Goal: Find specific page/section: Find specific page/section

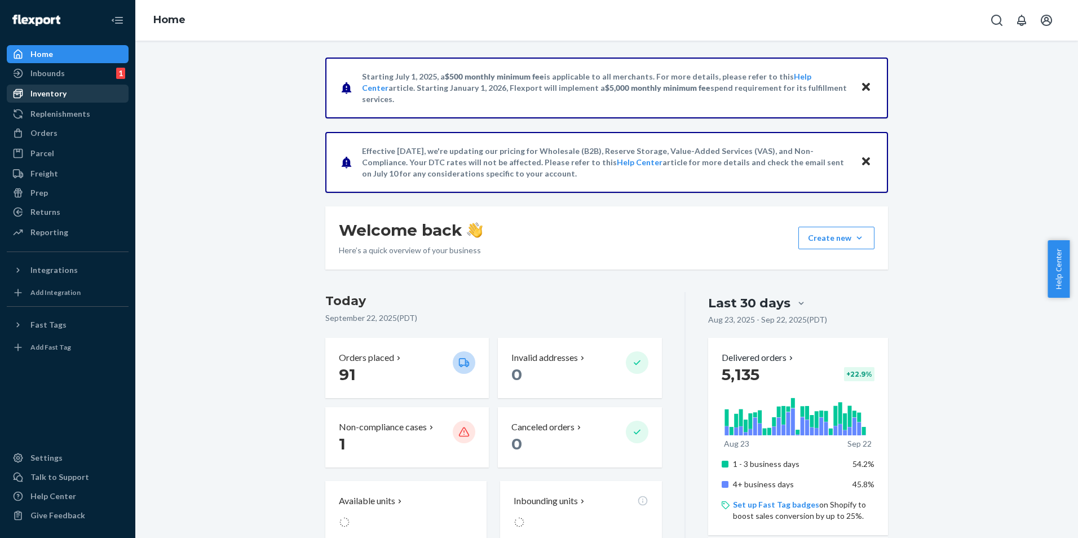
click at [47, 94] on div "Inventory" at bounding box center [48, 93] width 36 height 11
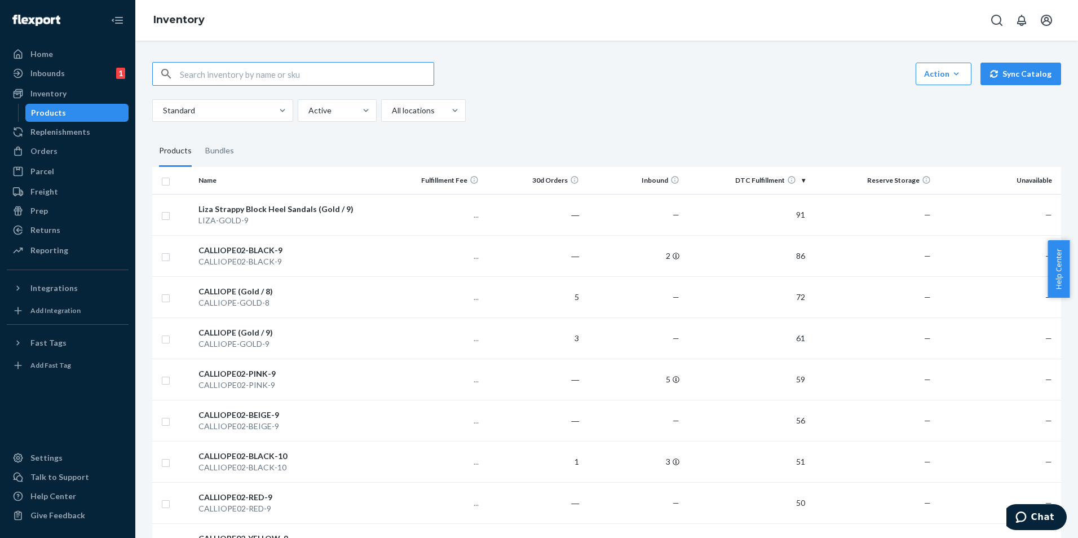
click at [225, 74] on input "text" at bounding box center [307, 74] width 254 height 23
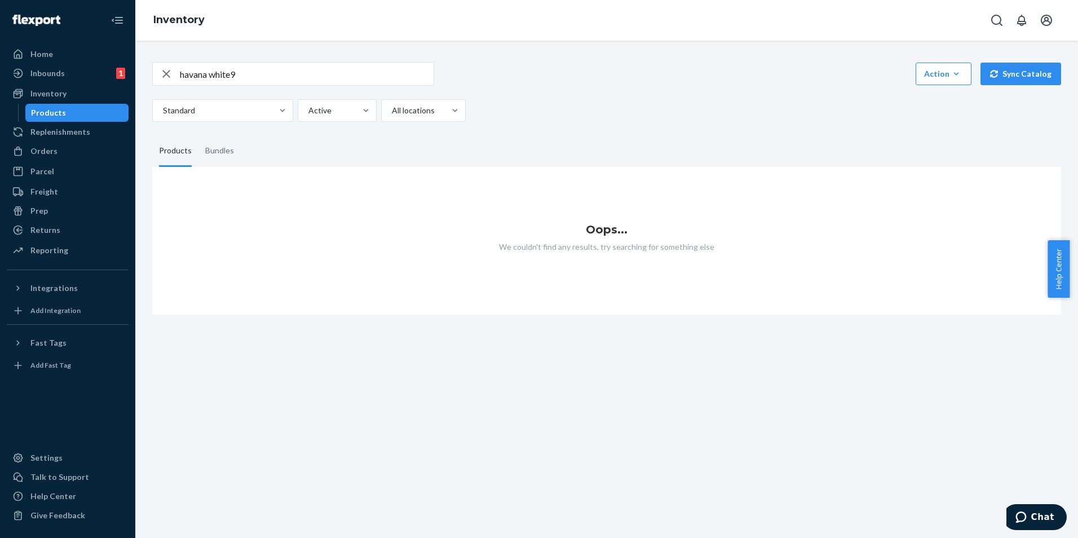
click at [284, 74] on input "havana white9" at bounding box center [307, 74] width 254 height 23
type input "havana white"
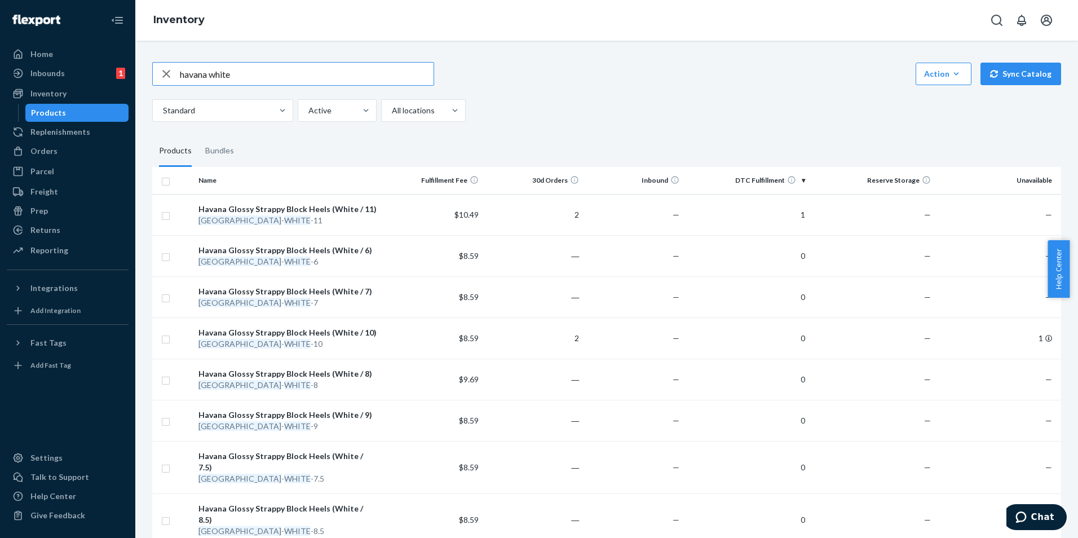
drag, startPoint x: 262, startPoint y: 82, endPoint x: 131, endPoint y: 82, distance: 130.9
click at [131, 82] on div "Home Inbounds 1 Shipping Plans Problems 1 Inventory Products Replenishments Ord…" at bounding box center [539, 269] width 1078 height 538
paste input "AGGIE-BLACK-11"
type input "AGGIE-BLACK-11"
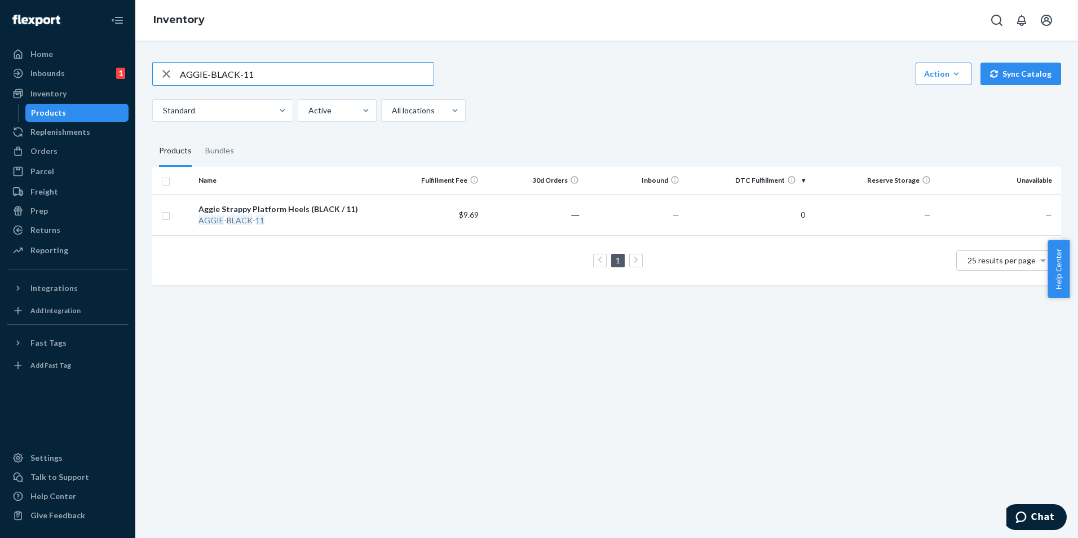
drag, startPoint x: 319, startPoint y: 65, endPoint x: 167, endPoint y: 90, distance: 154.3
click at [168, 90] on div "AGGIE-BLACK-11 Action Create product Create bundle Bulk create products Bulk up…" at bounding box center [606, 92] width 909 height 60
paste input "[PERSON_NAME]-SILVER-6"
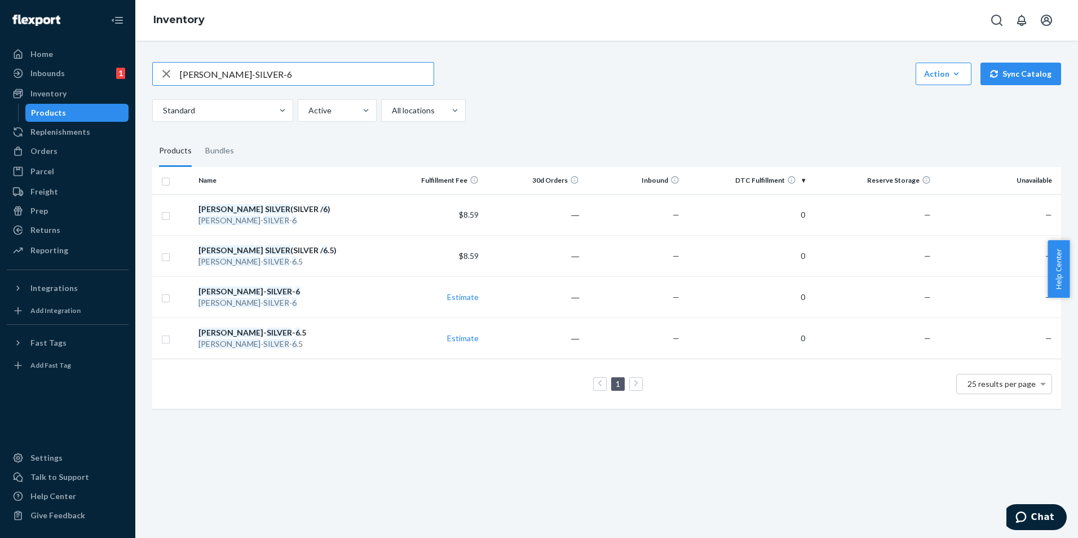
drag, startPoint x: 289, startPoint y: 71, endPoint x: 186, endPoint y: 92, distance: 106.0
click at [176, 89] on div "[PERSON_NAME]-SILVER-6 Action Create product Create bundle Bulk create products…" at bounding box center [606, 92] width 909 height 60
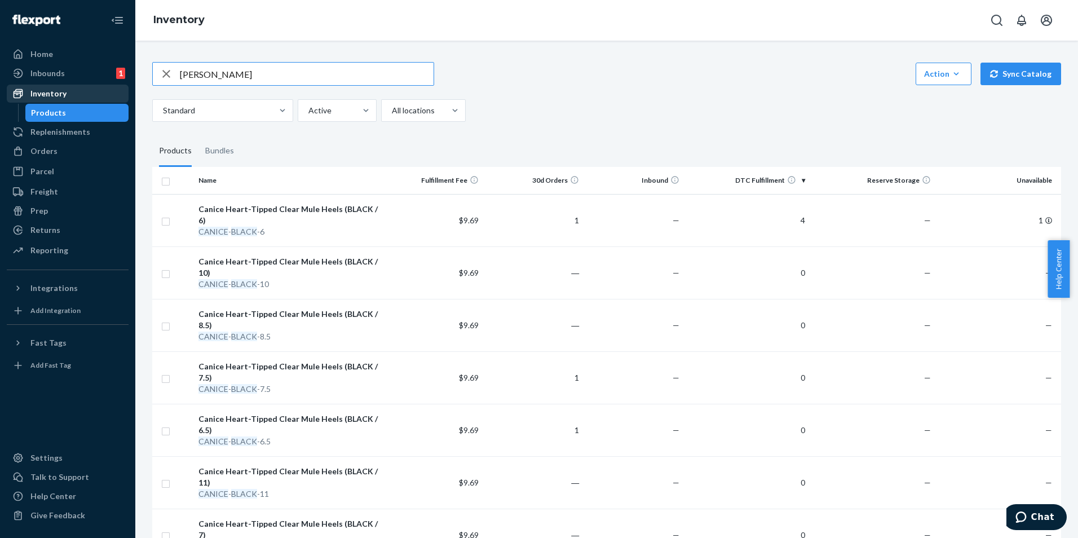
drag, startPoint x: 261, startPoint y: 73, endPoint x: 122, endPoint y: 88, distance: 139.6
click at [145, 86] on div "[PERSON_NAME] Action Create product Create bundle Bulk create products Bulk upd…" at bounding box center [607, 415] width 926 height 732
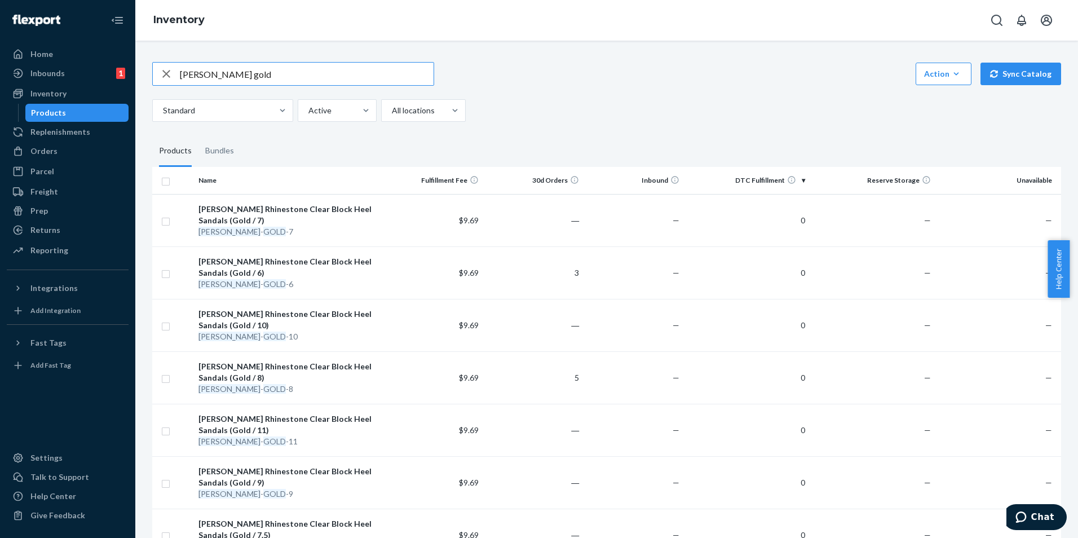
click at [267, 71] on input "[PERSON_NAME] gold" at bounding box center [307, 74] width 254 height 23
type input "[PERSON_NAME] gold 6.5"
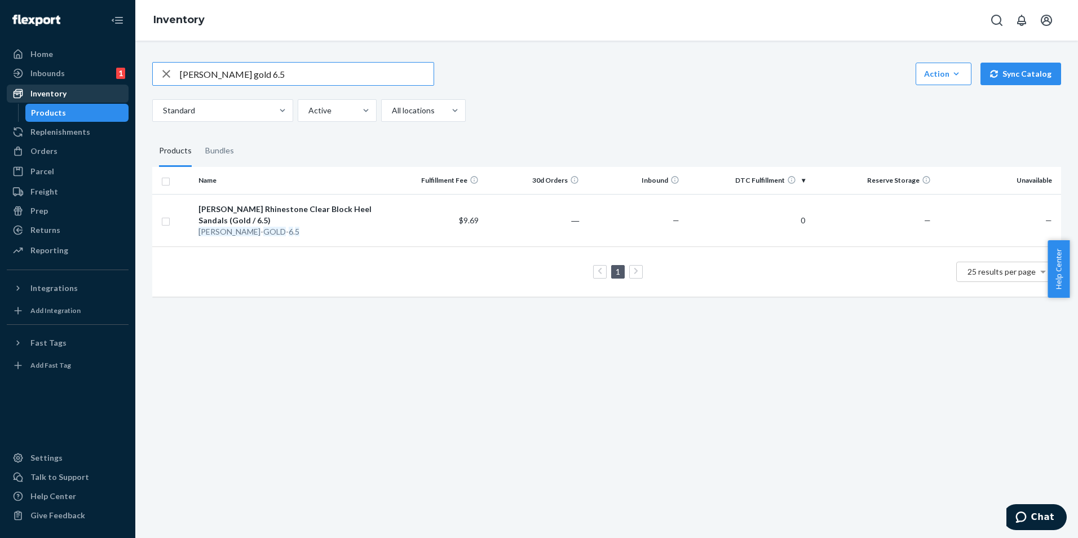
drag, startPoint x: 289, startPoint y: 72, endPoint x: 124, endPoint y: 85, distance: 165.8
click at [124, 83] on div "Home Inbounds 1 Shipping Plans Problems 1 Inventory Products Replenishments Ord…" at bounding box center [539, 269] width 1078 height 538
paste input "AGGIE-BLACK-11"
type input "AGGIE-BLACK-11"
